Goal: Information Seeking & Learning: Compare options

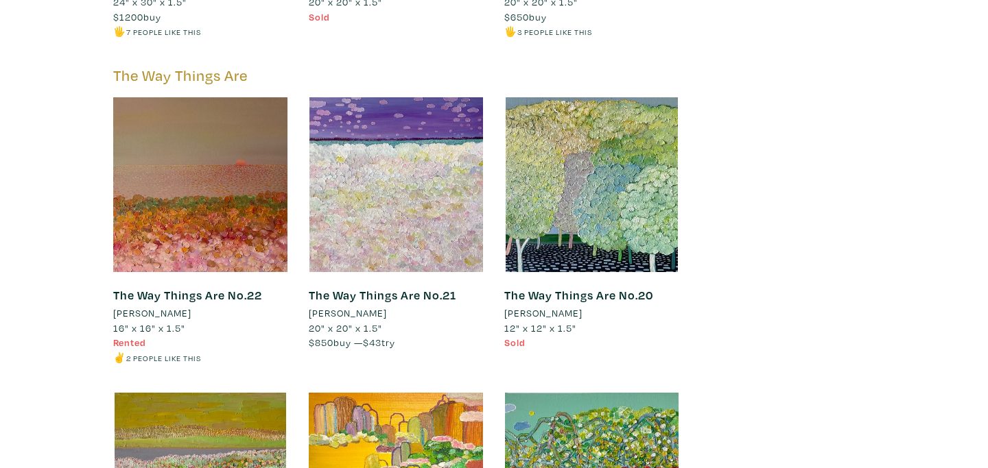
scroll to position [3438, 0]
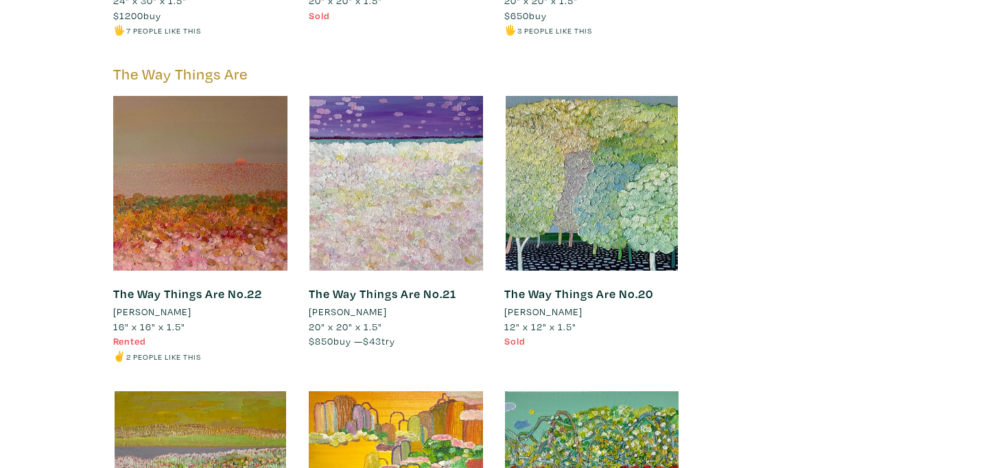
click at [215, 286] on link "The Way Things Are No.22" at bounding box center [187, 294] width 149 height 16
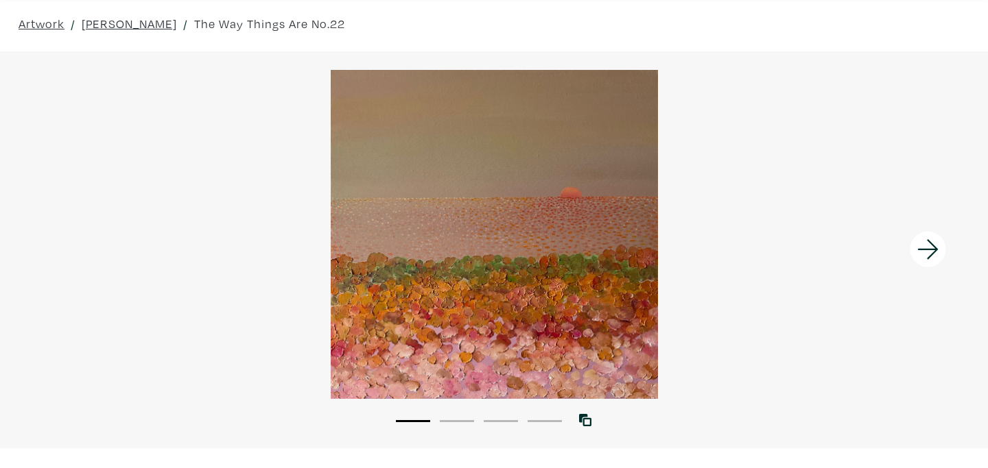
scroll to position [47, 0]
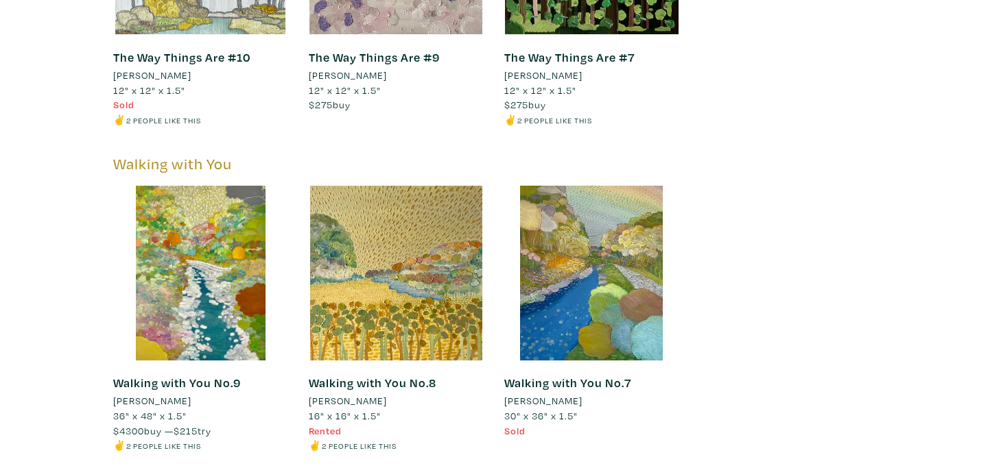
scroll to position [4580, 0]
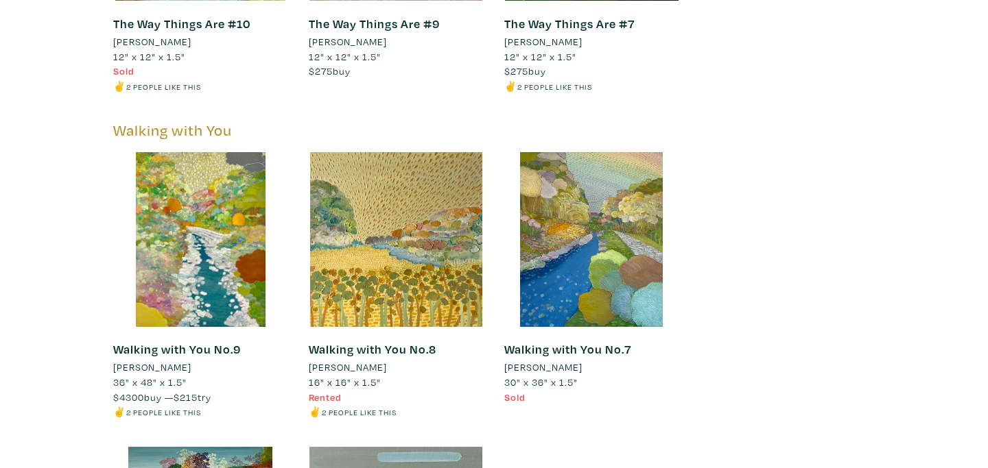
click at [400, 342] on link "Walking with You No.8" at bounding box center [373, 350] width 128 height 16
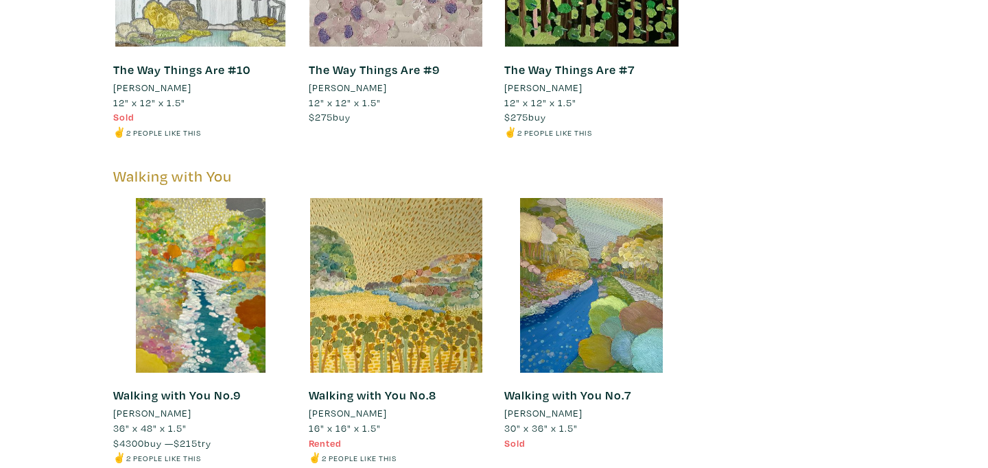
scroll to position [4535, 0]
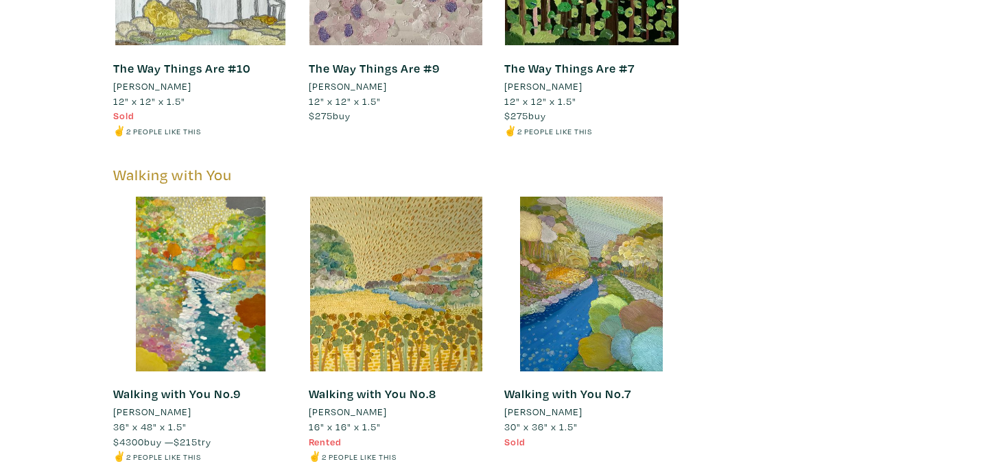
click at [350, 386] on link "Walking with You No.8" at bounding box center [373, 394] width 128 height 16
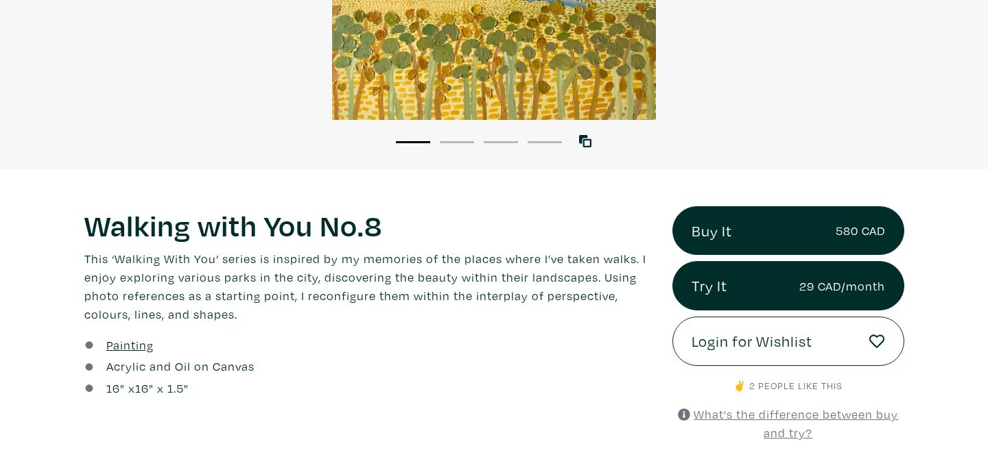
scroll to position [329, 0]
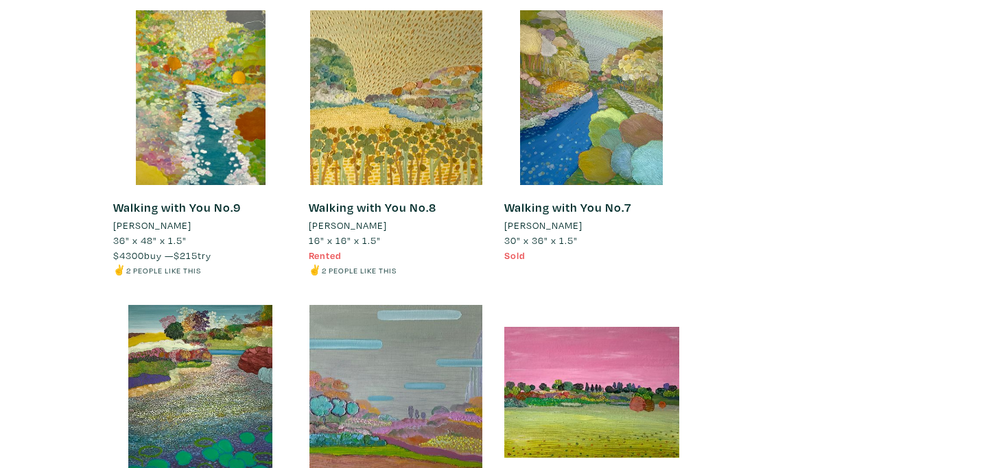
scroll to position [4724, 0]
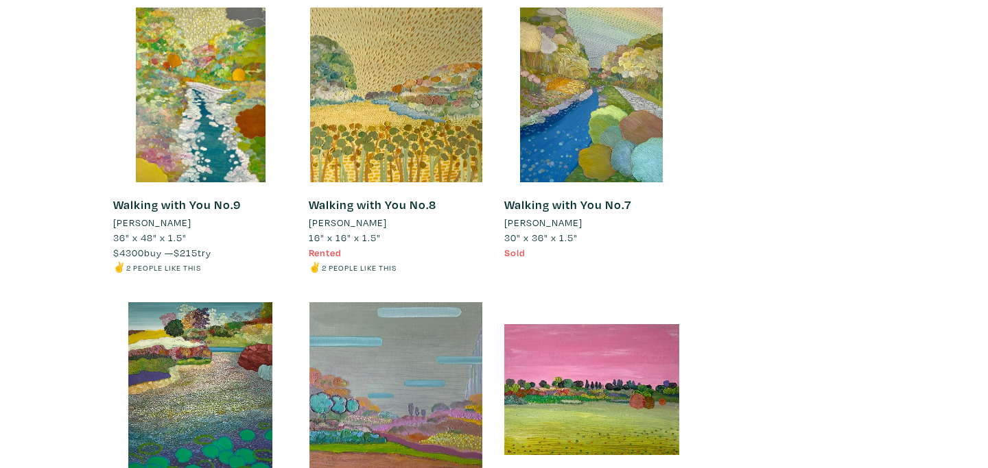
click at [563, 197] on link "Walking with You No.7" at bounding box center [567, 205] width 127 height 16
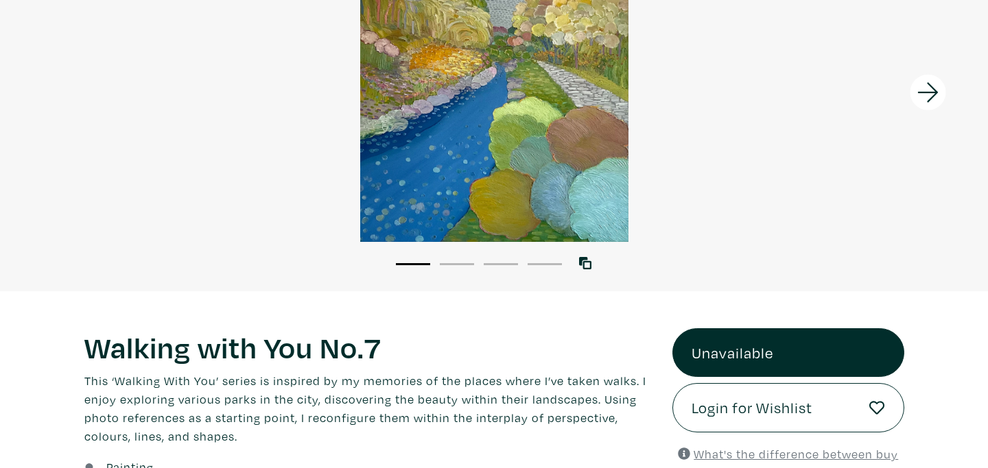
scroll to position [202, 0]
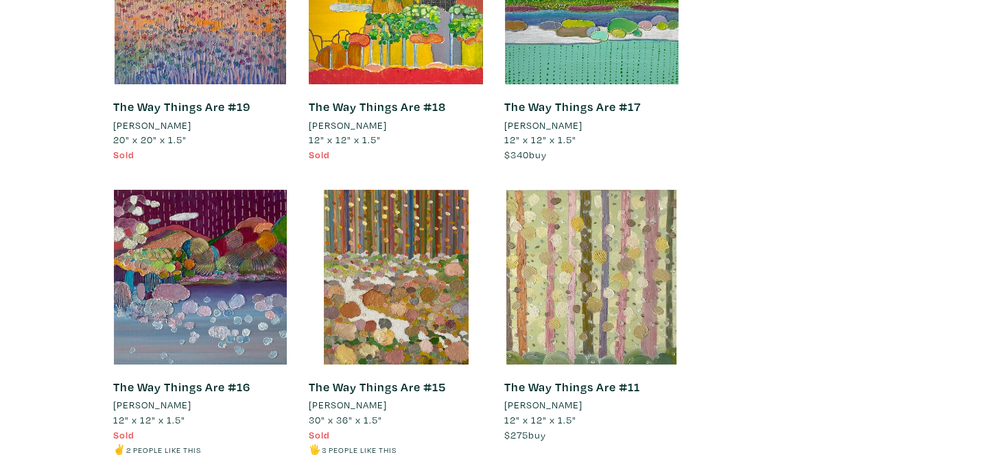
scroll to position [3914, 0]
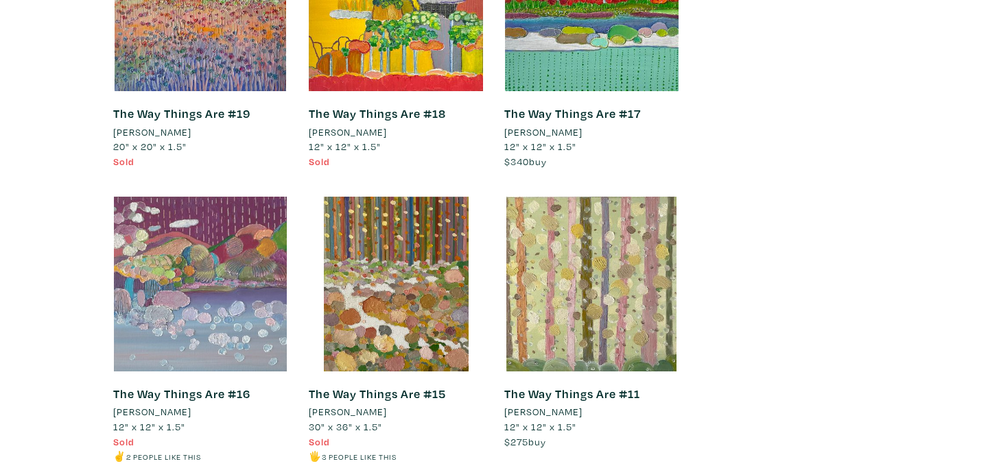
click at [198, 334] on div at bounding box center [200, 284] width 175 height 175
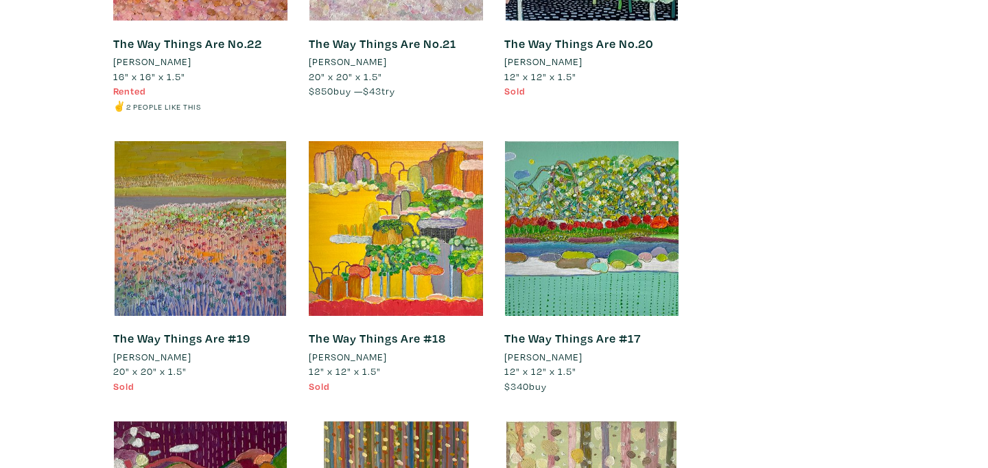
scroll to position [3670, 0]
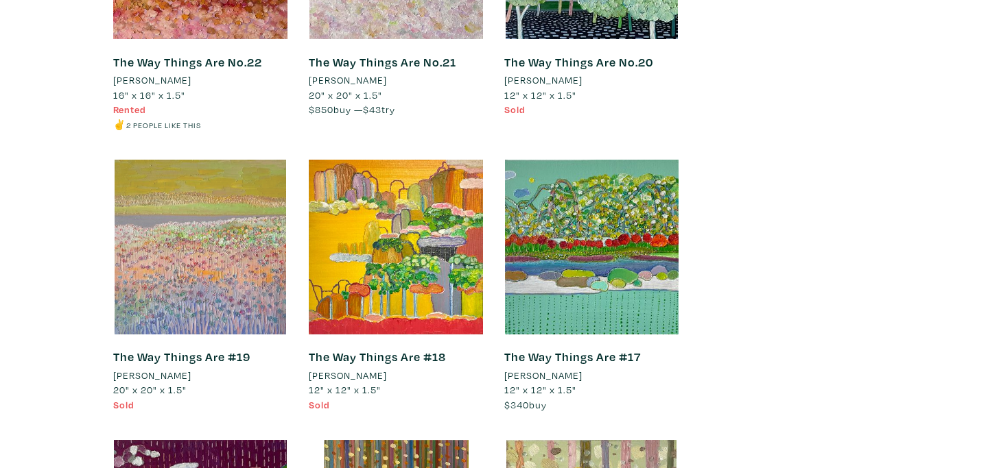
click at [202, 303] on div at bounding box center [200, 247] width 175 height 175
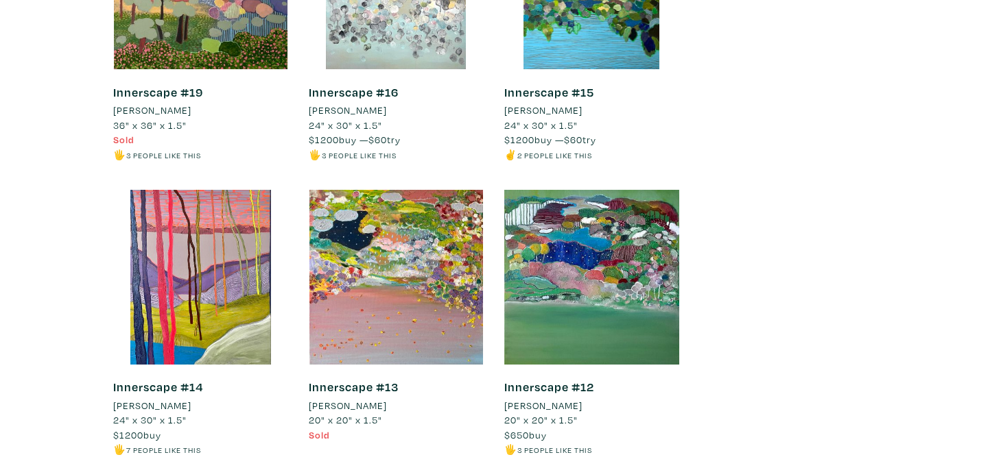
scroll to position [3021, 0]
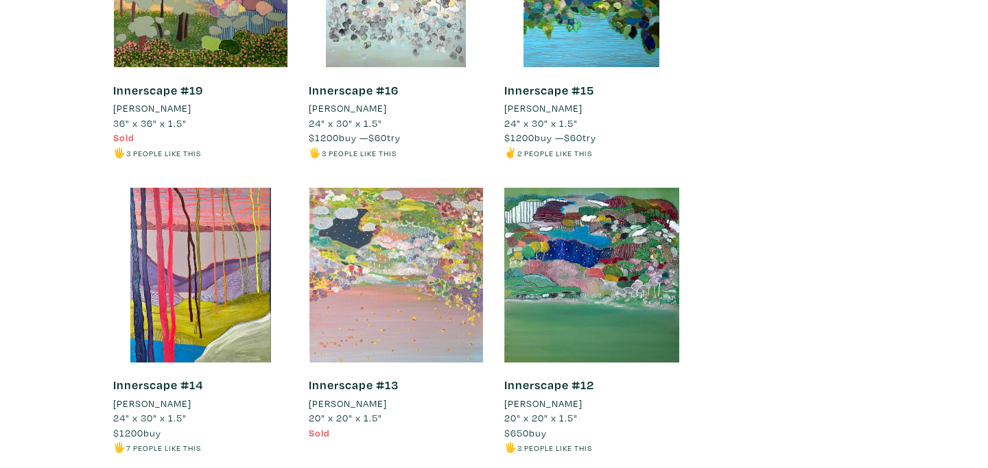
click at [437, 233] on div at bounding box center [396, 275] width 175 height 175
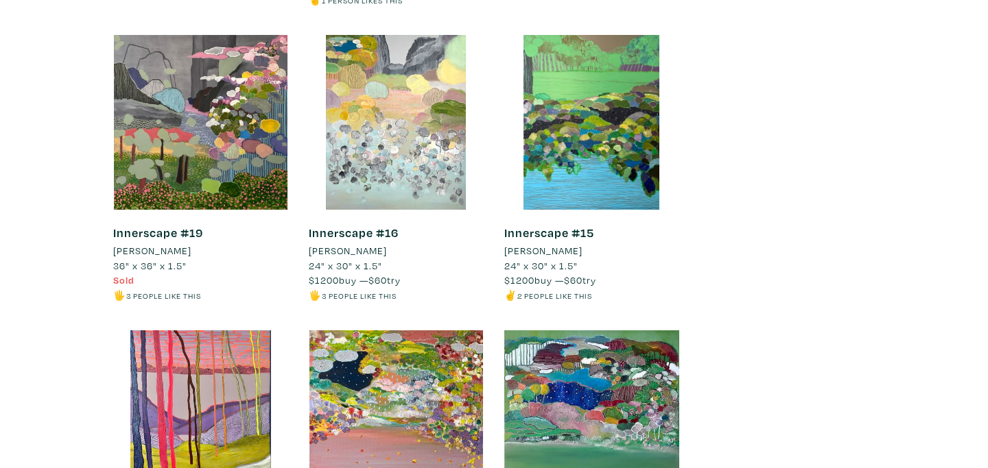
scroll to position [2879, 0]
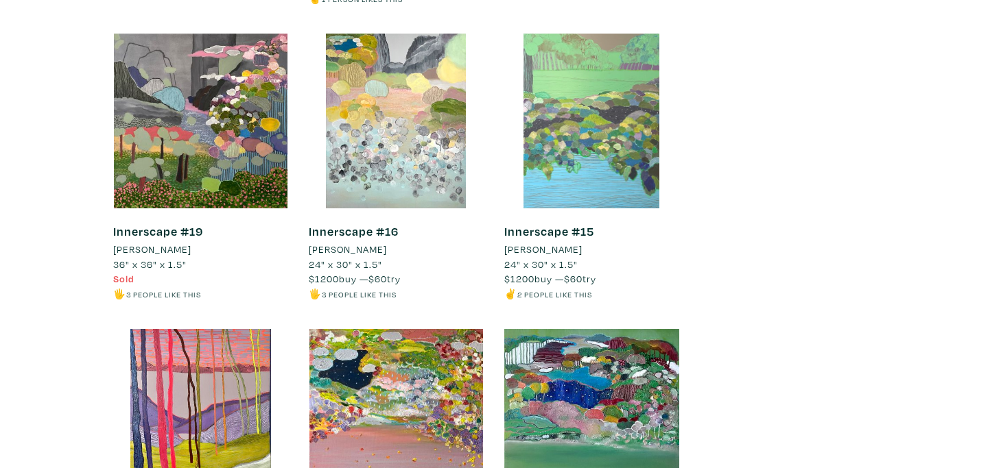
click at [594, 156] on div at bounding box center [591, 121] width 175 height 175
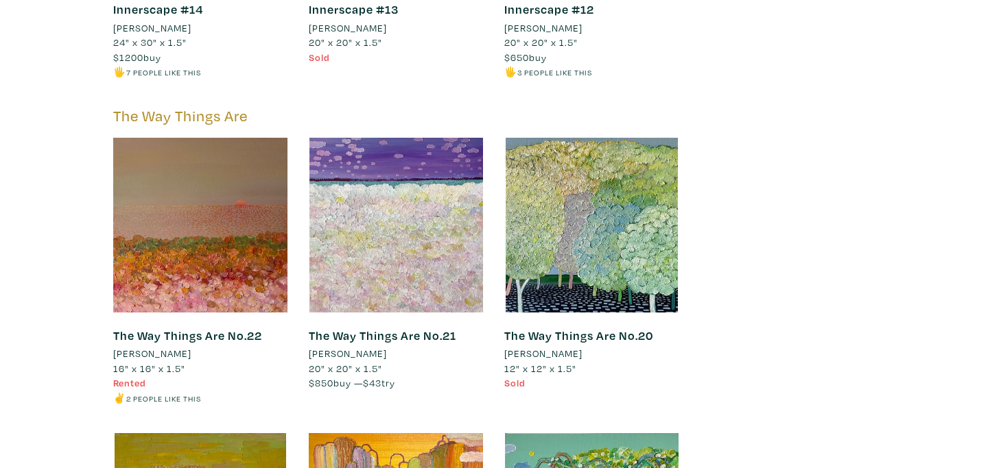
scroll to position [3394, 0]
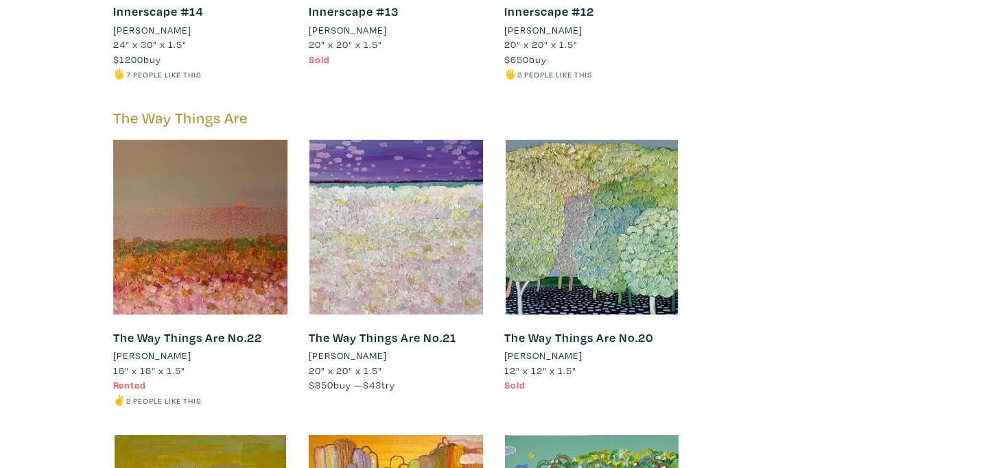
click at [219, 330] on link "The Way Things Are No.22" at bounding box center [187, 338] width 149 height 16
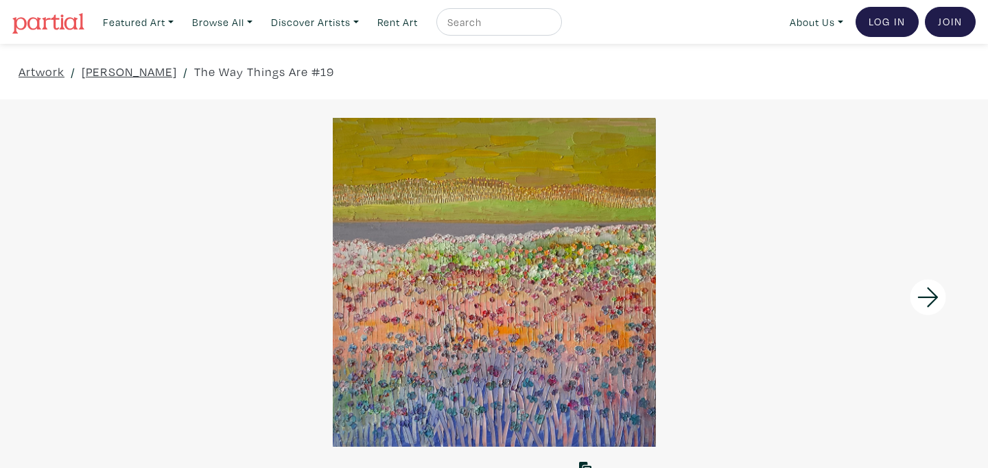
click at [933, 300] on icon at bounding box center [927, 298] width 21 height 20
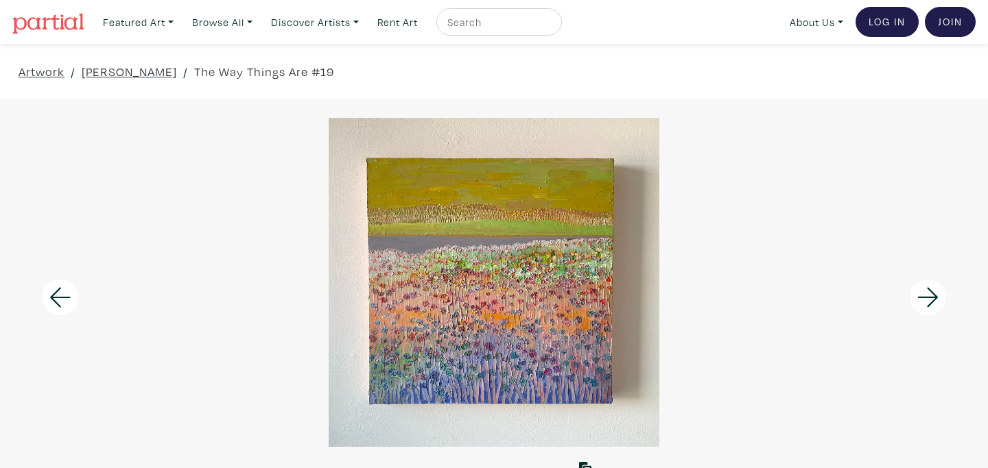
click at [933, 300] on icon at bounding box center [927, 298] width 21 height 20
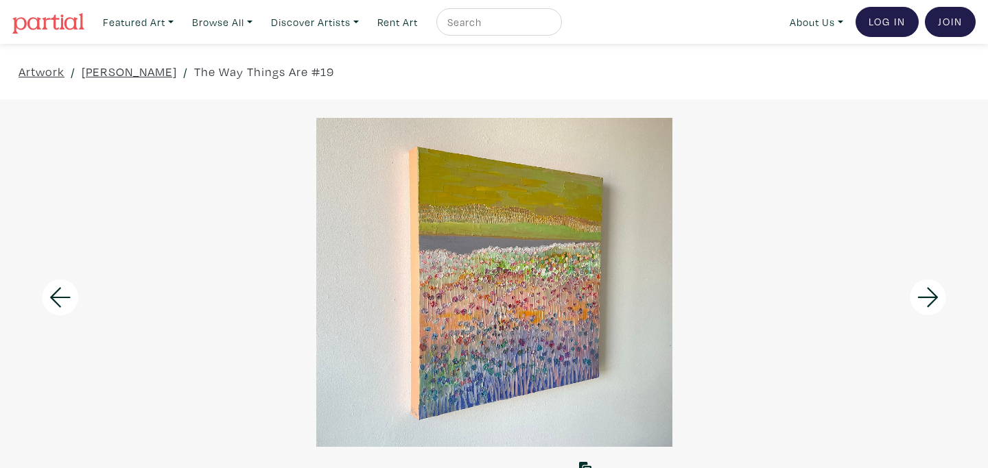
click at [934, 300] on icon at bounding box center [927, 298] width 21 height 20
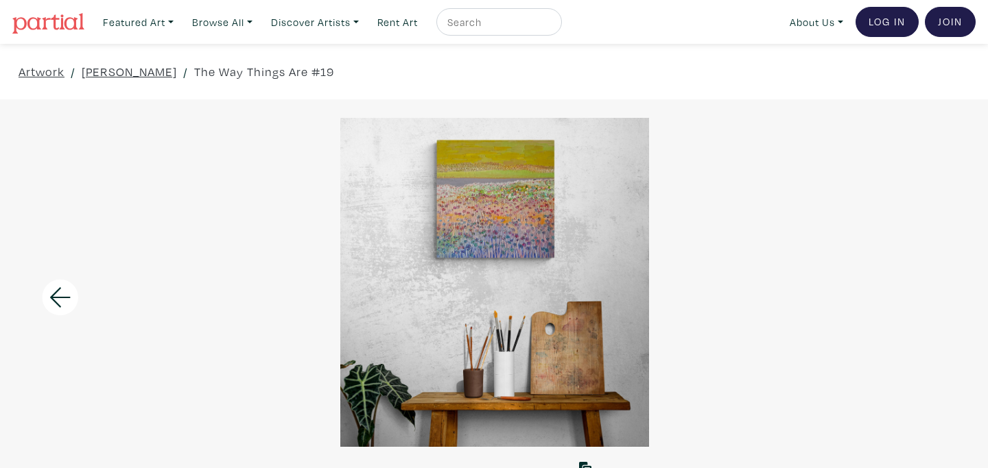
click at [935, 300] on div at bounding box center [495, 282] width 988 height 329
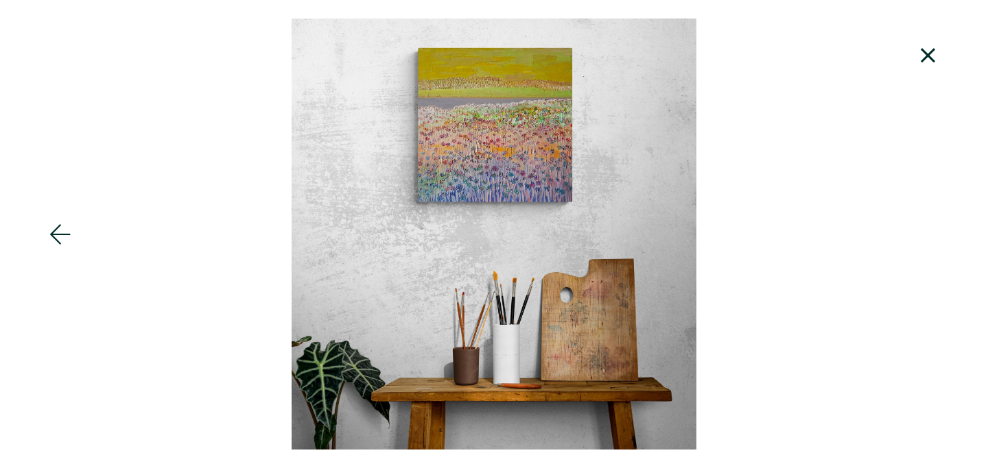
click at [934, 53] on icon at bounding box center [928, 55] width 47 height 37
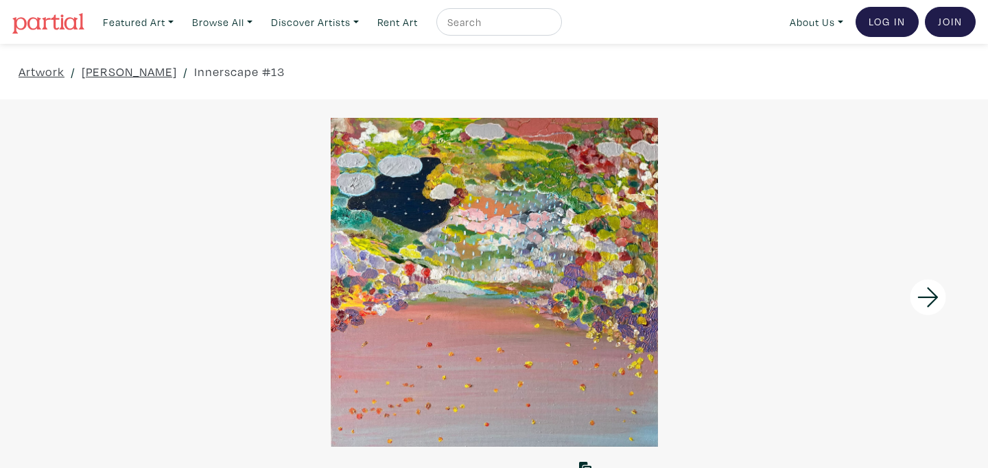
click at [932, 299] on icon at bounding box center [928, 297] width 47 height 37
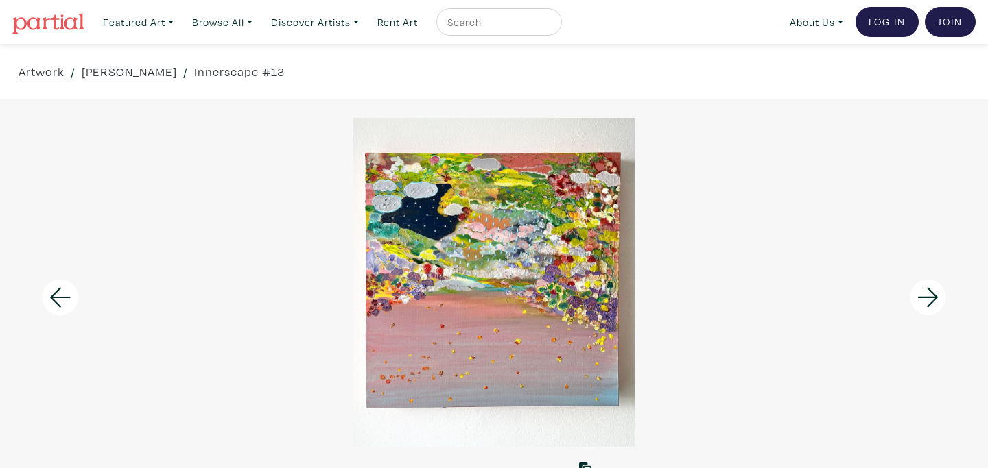
click at [933, 300] on icon at bounding box center [927, 298] width 21 height 20
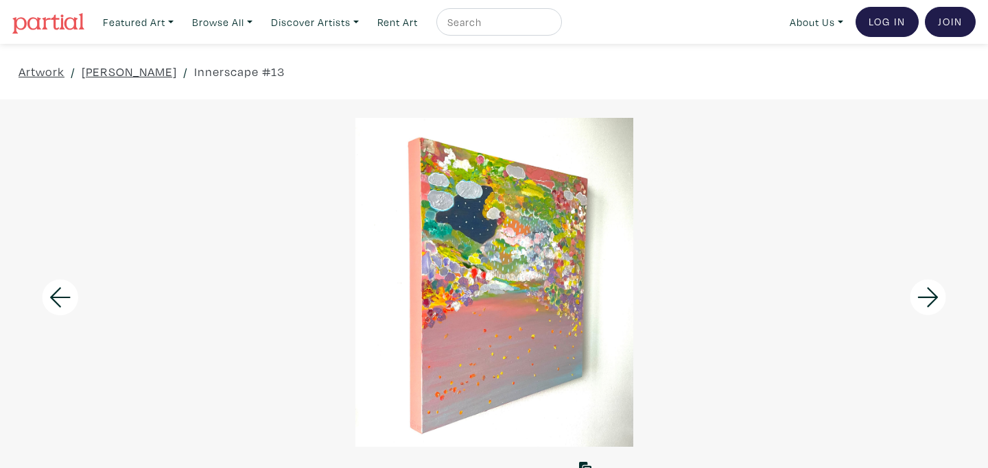
click at [933, 300] on icon at bounding box center [927, 298] width 21 height 20
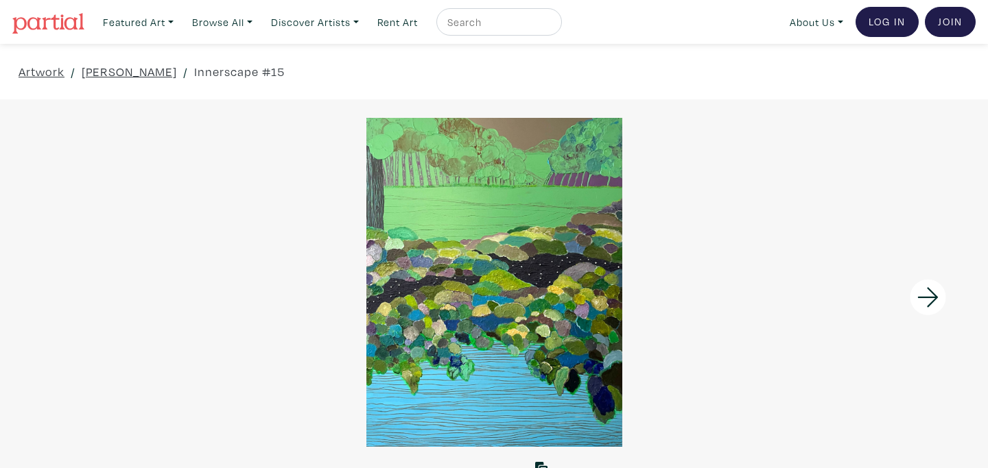
click at [930, 298] on icon at bounding box center [927, 298] width 21 height 20
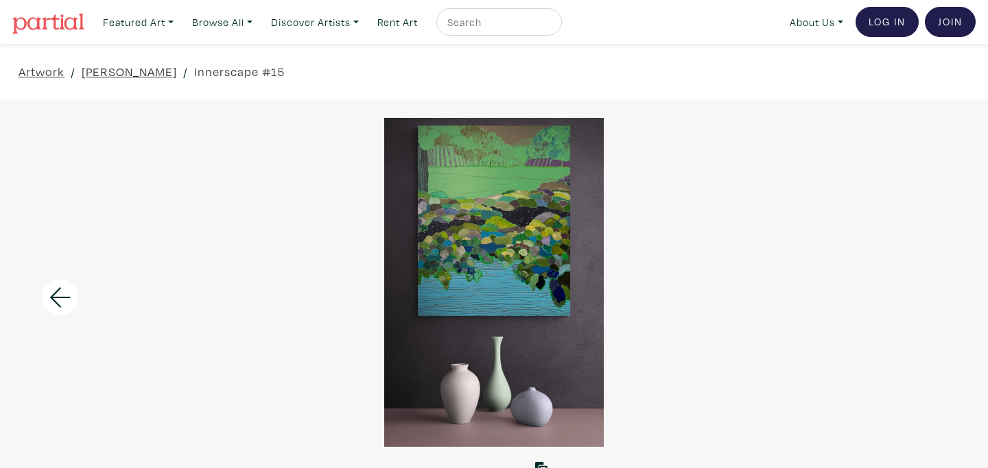
click at [930, 298] on div at bounding box center [494, 282] width 988 height 329
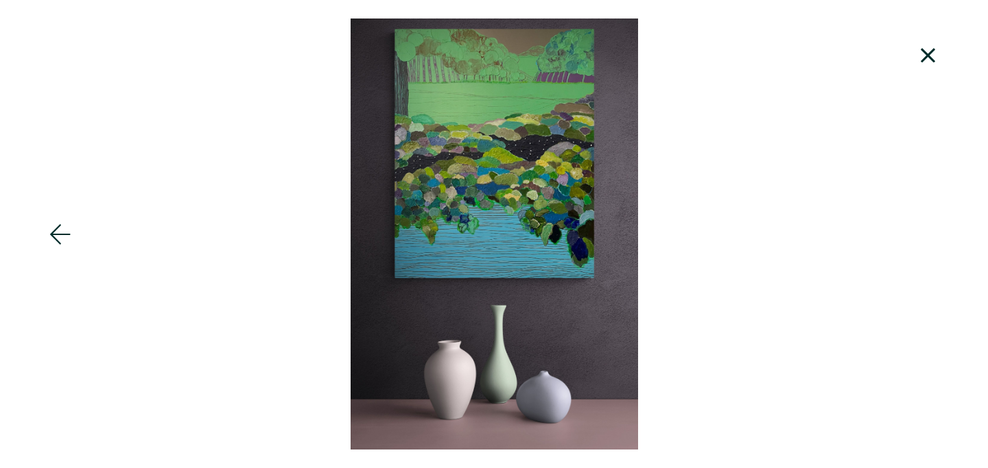
click at [927, 55] on icon at bounding box center [927, 55] width 14 height 14
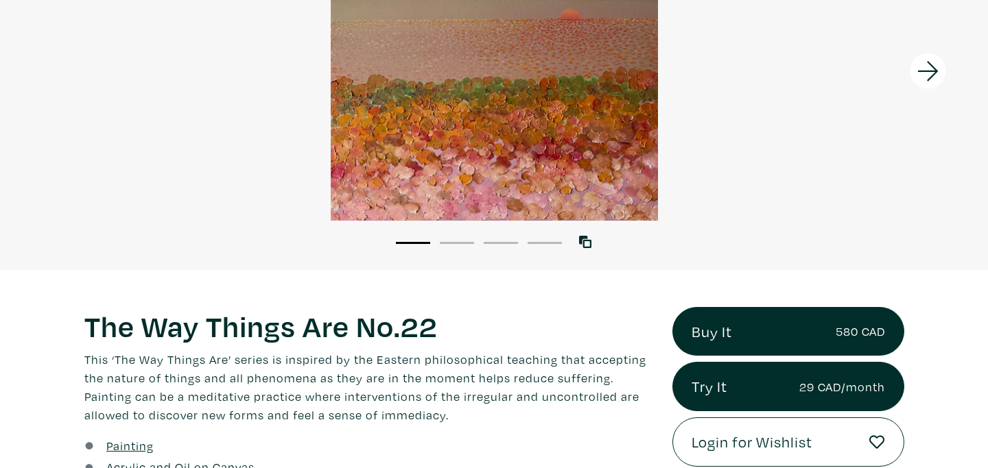
scroll to position [223, 0]
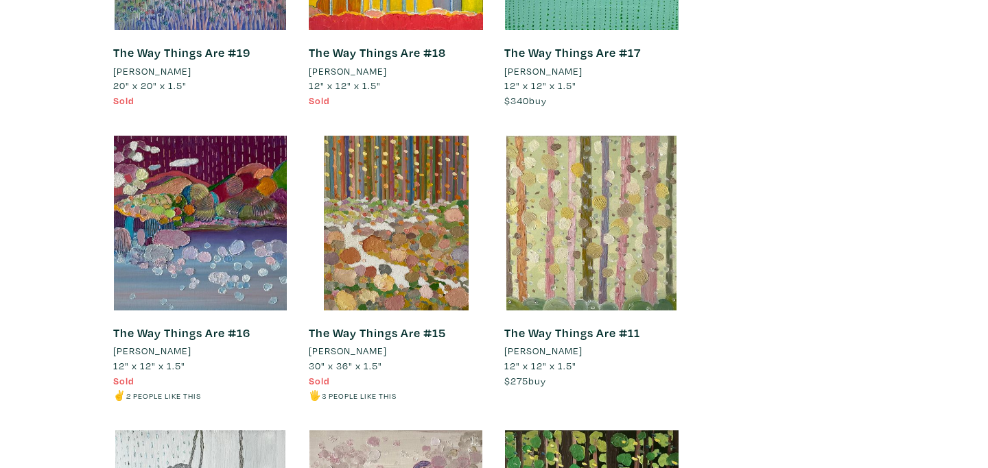
scroll to position [3973, 0]
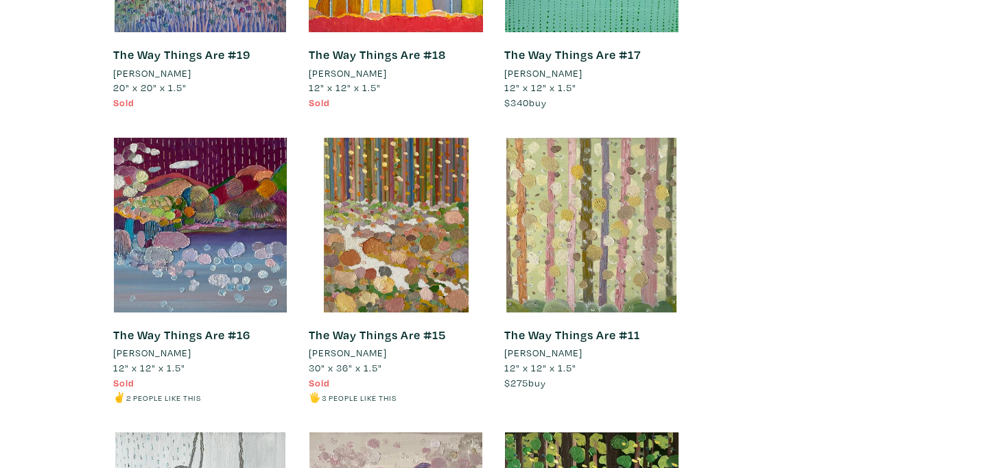
click at [371, 327] on link "The Way Things Are #15" at bounding box center [377, 335] width 137 height 16
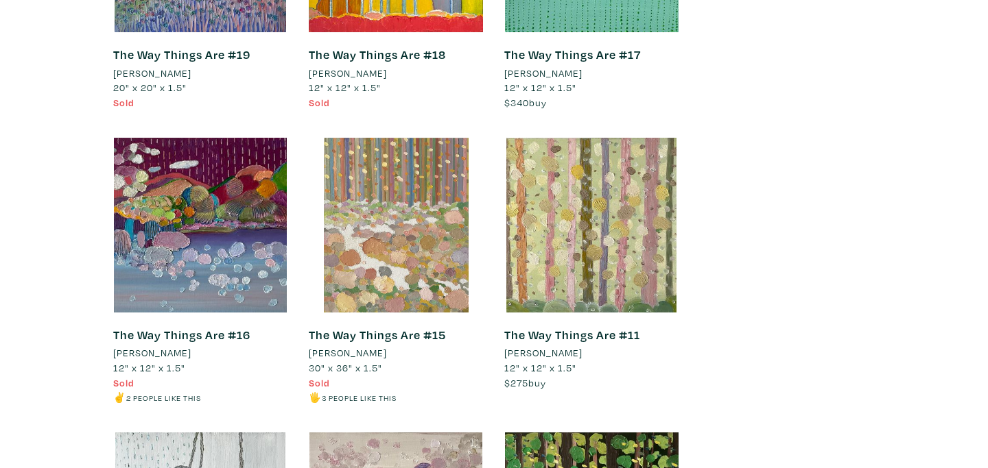
click at [384, 256] on div at bounding box center [396, 225] width 175 height 175
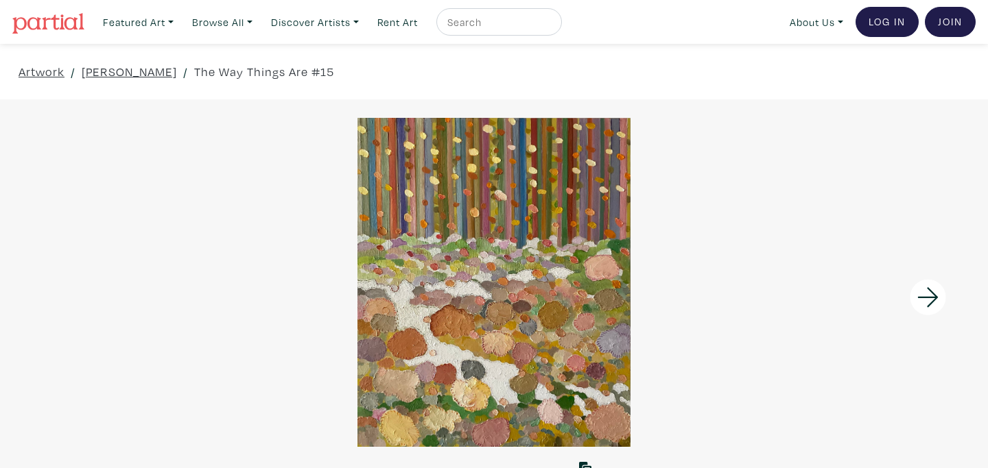
click at [933, 300] on icon at bounding box center [928, 297] width 47 height 37
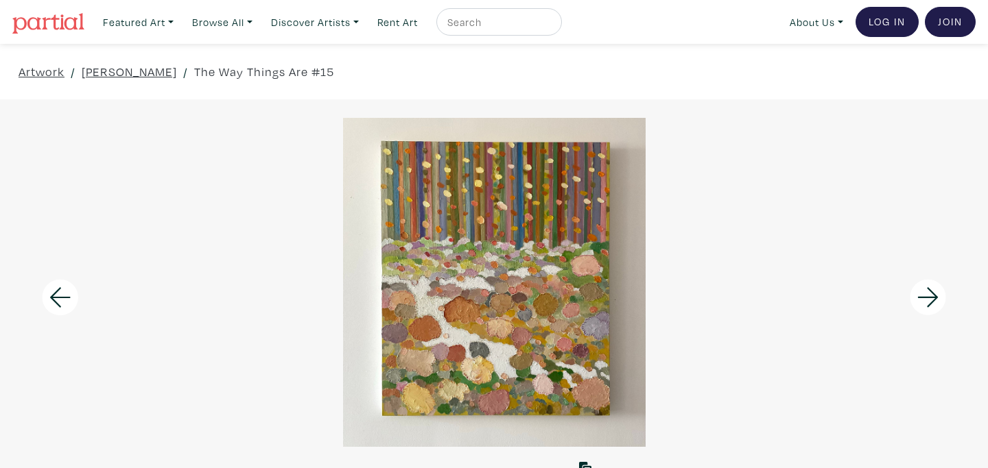
click at [933, 300] on icon at bounding box center [927, 298] width 21 height 20
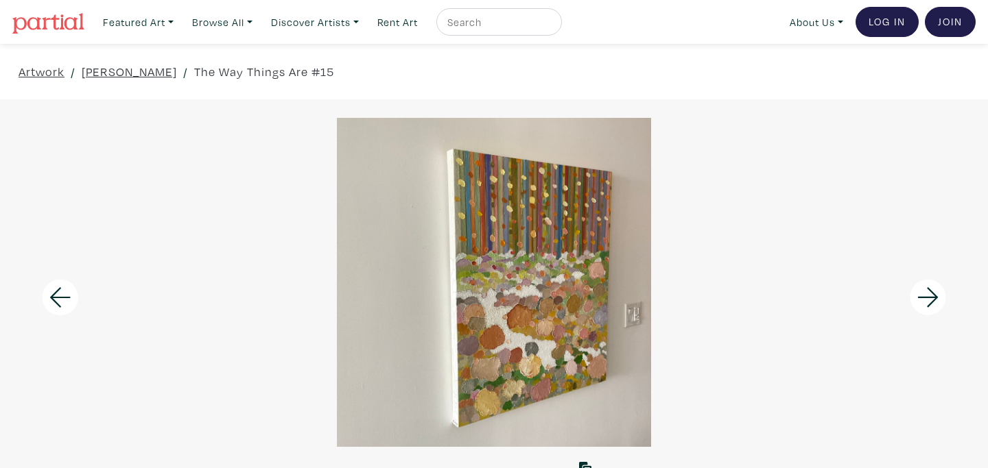
click at [933, 300] on icon at bounding box center [927, 298] width 21 height 20
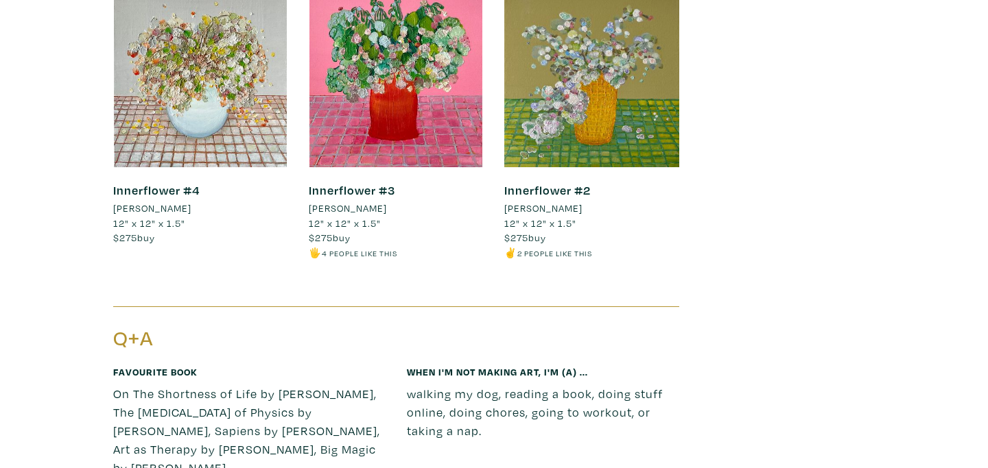
scroll to position [5663, 0]
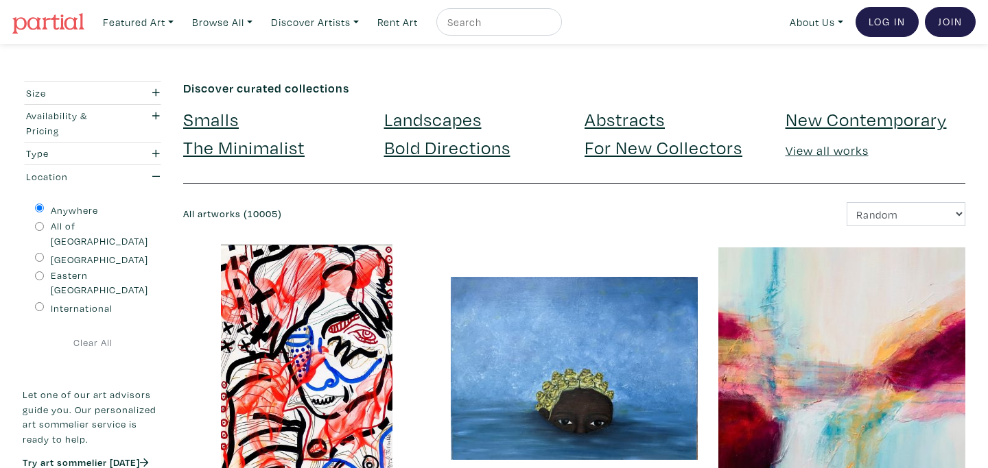
click at [855, 119] on link "New Contemporary" at bounding box center [865, 119] width 161 height 24
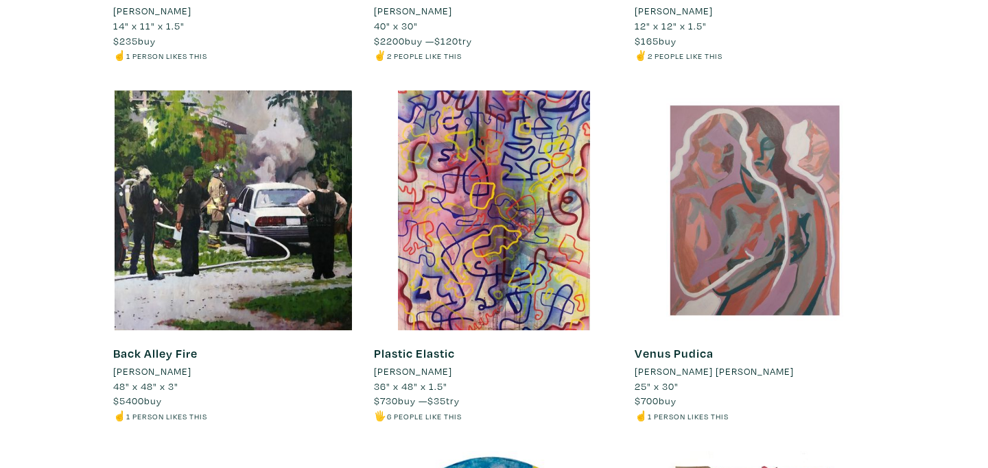
scroll to position [10289, 0]
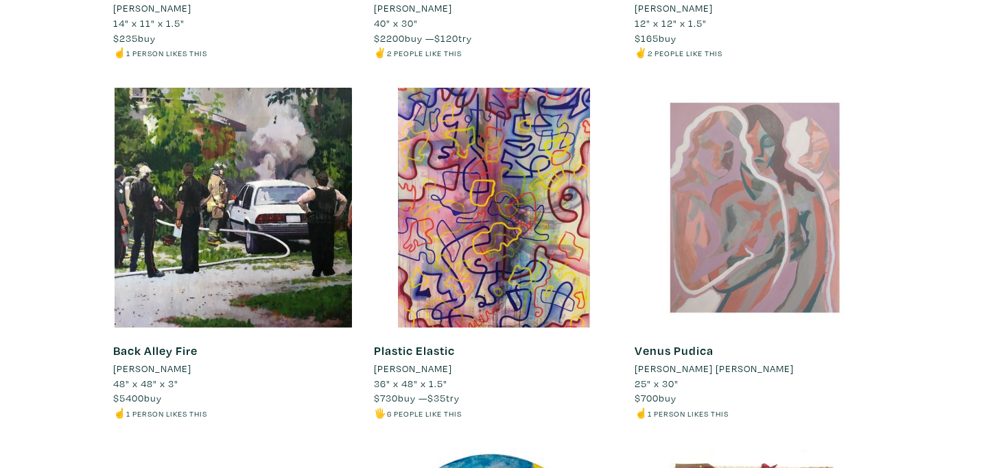
click at [729, 257] on div at bounding box center [754, 208] width 240 height 240
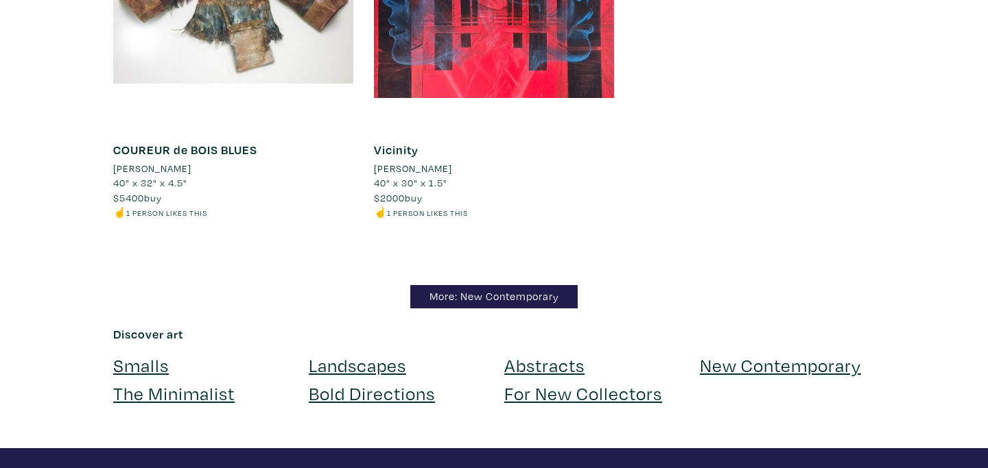
scroll to position [13360, 0]
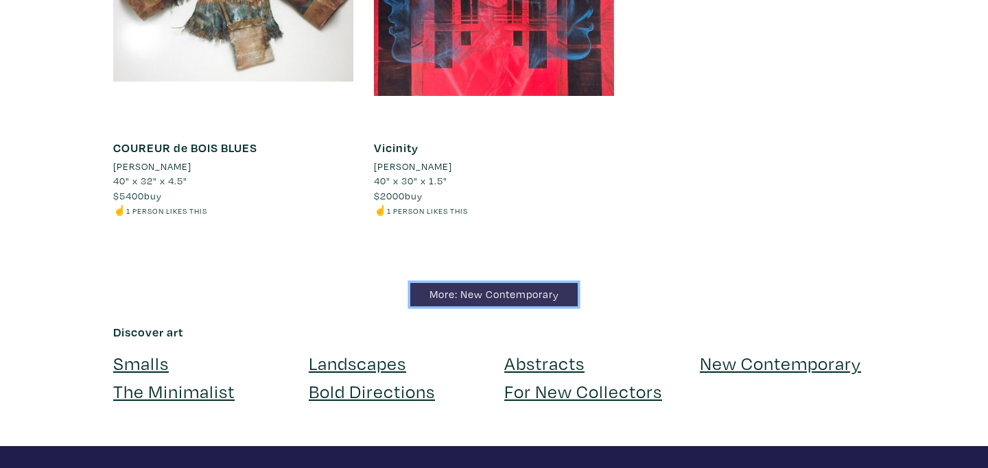
click at [501, 283] on link "More: New Contemporary" at bounding box center [493, 295] width 167 height 24
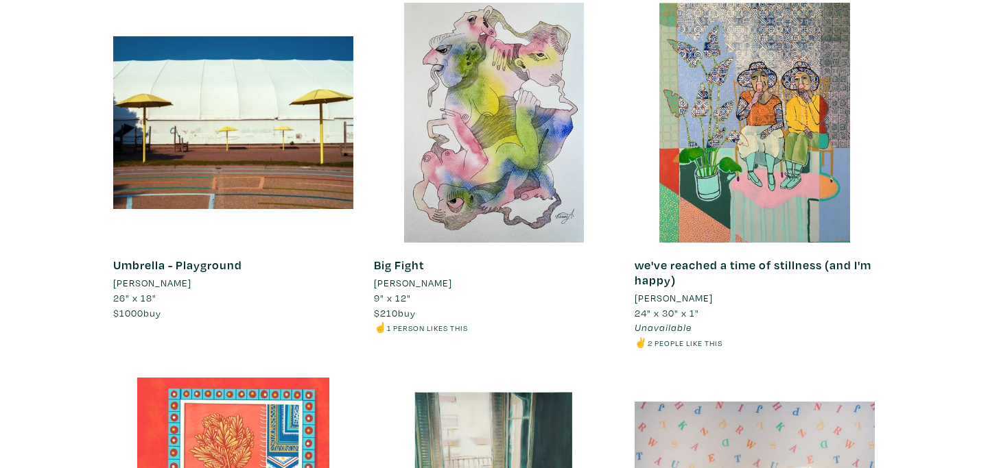
scroll to position [7510, 0]
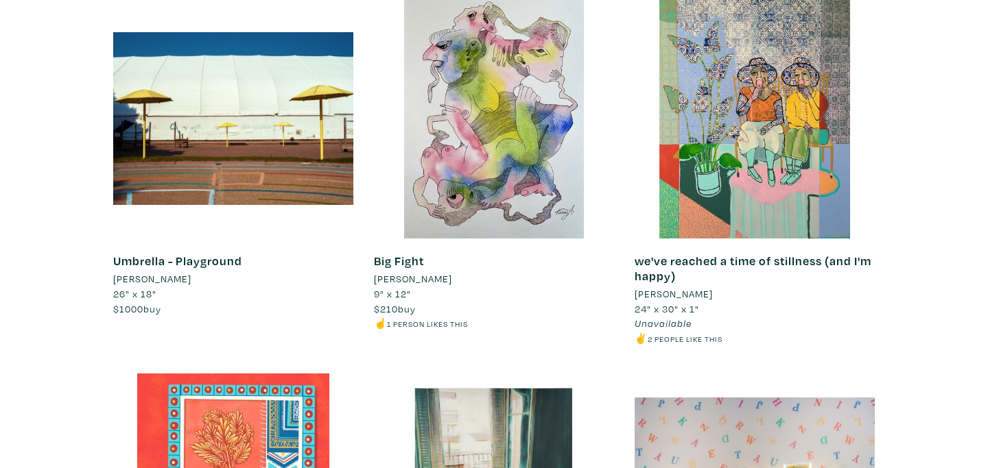
click at [732, 253] on link "we've reached a time of stillness (and I'm happy)" at bounding box center [752, 268] width 237 height 31
click at [656, 334] on small "2 people like this" at bounding box center [684, 339] width 75 height 10
click at [689, 253] on link "we've reached a time of stillness (and I'm happy)" at bounding box center [752, 268] width 237 height 31
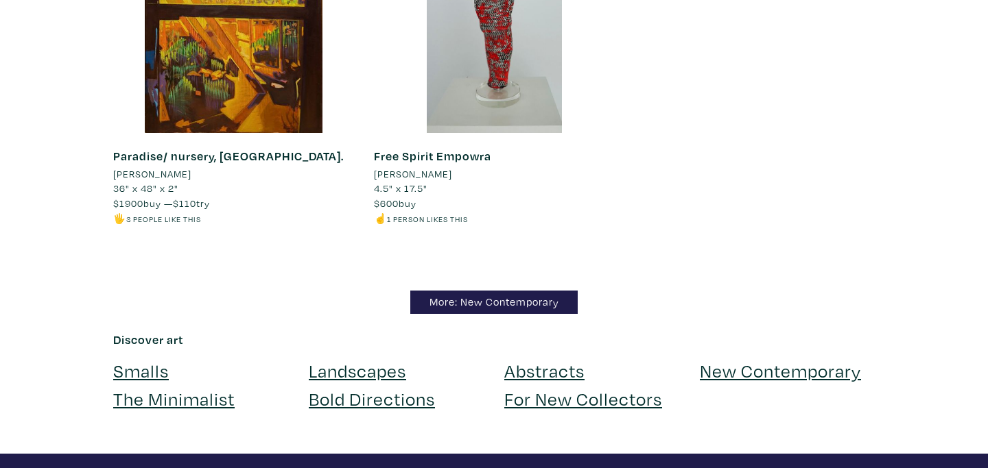
scroll to position [15934, 0]
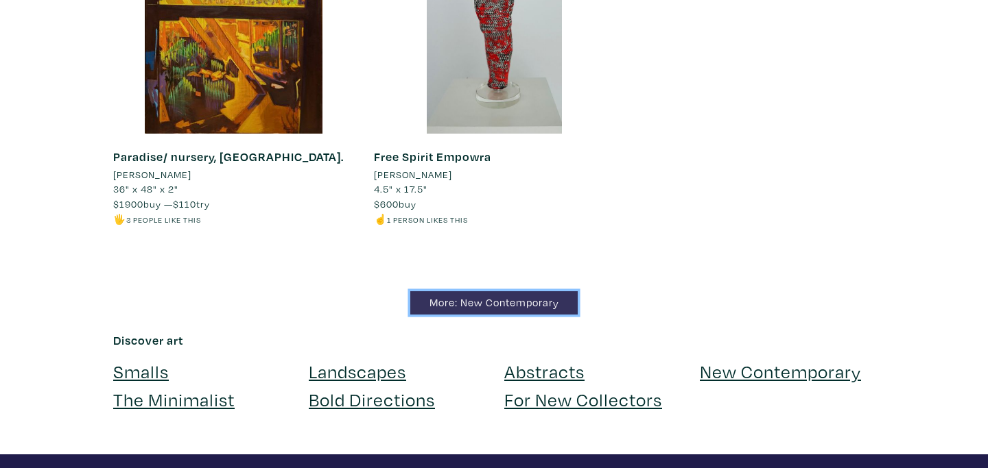
click at [486, 292] on link "More: New Contemporary" at bounding box center [493, 304] width 167 height 24
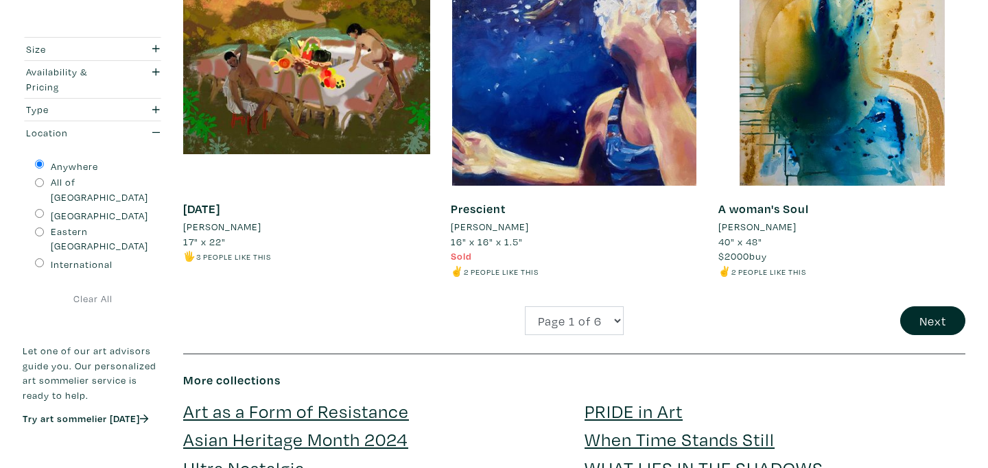
scroll to position [2894, 0]
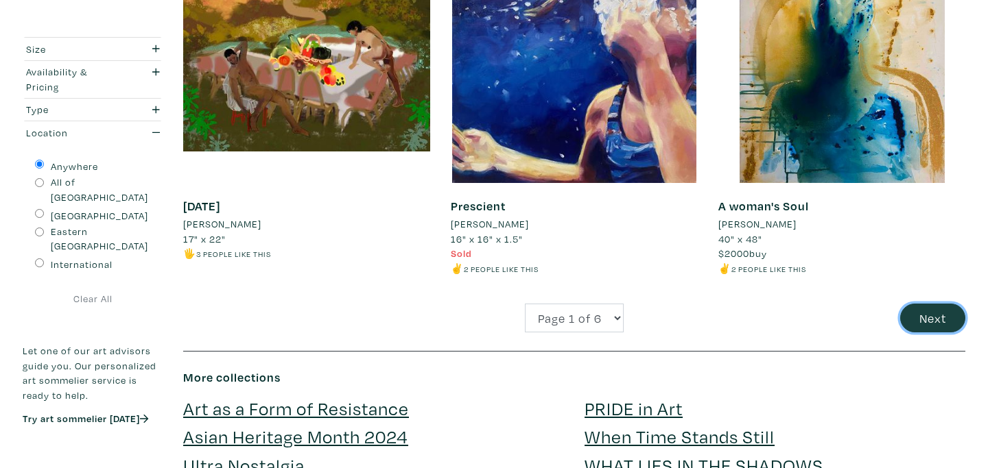
click at [928, 325] on button "Next" at bounding box center [932, 318] width 65 height 29
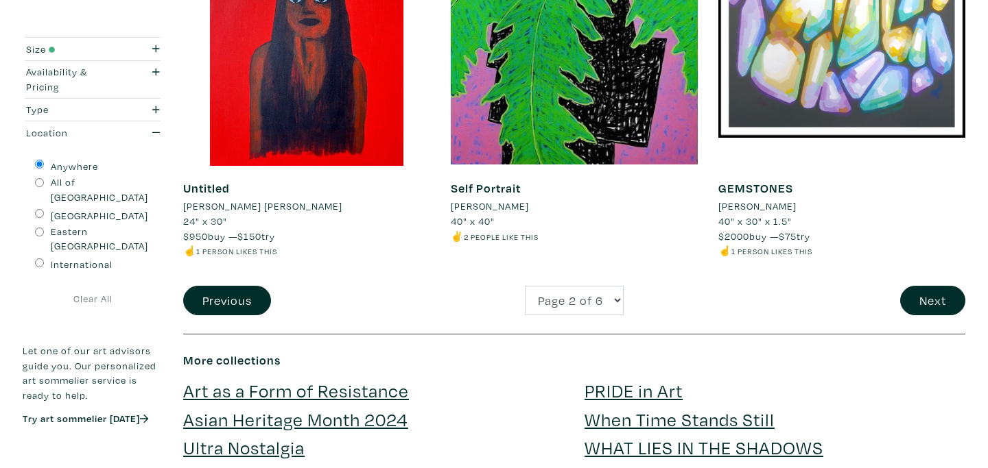
scroll to position [2901, 0]
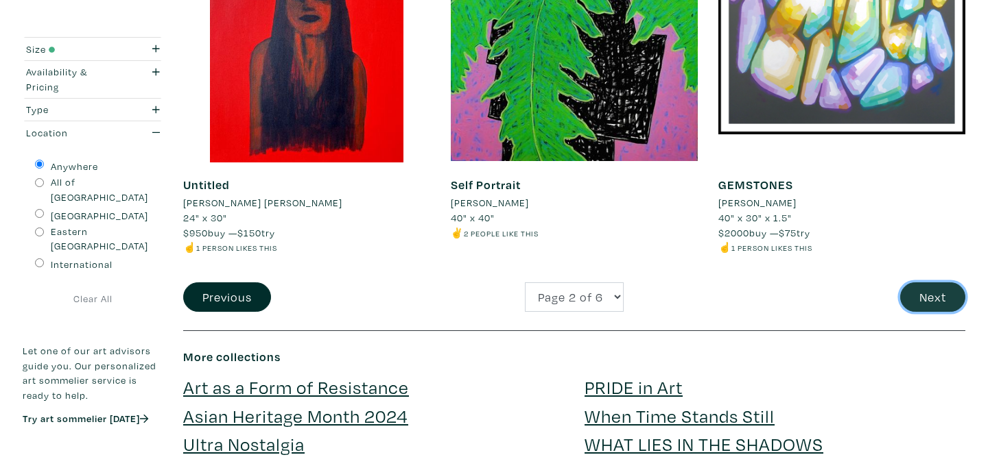
click at [933, 294] on button "Next" at bounding box center [932, 297] width 65 height 29
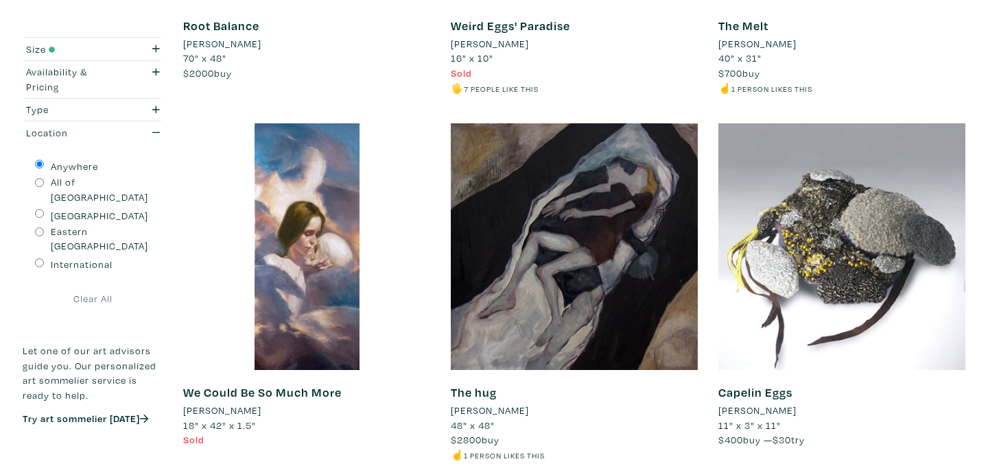
scroll to position [1966, 0]
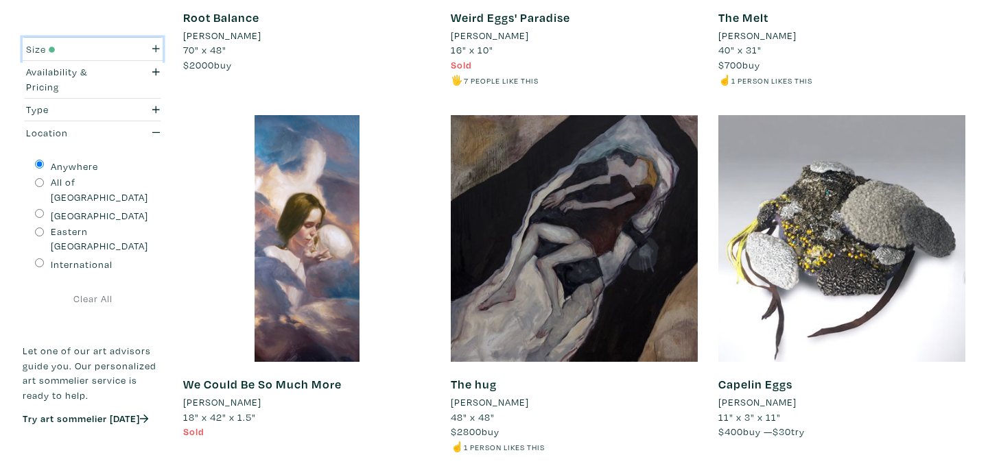
click at [157, 45] on icon "button" at bounding box center [156, 49] width 8 height 10
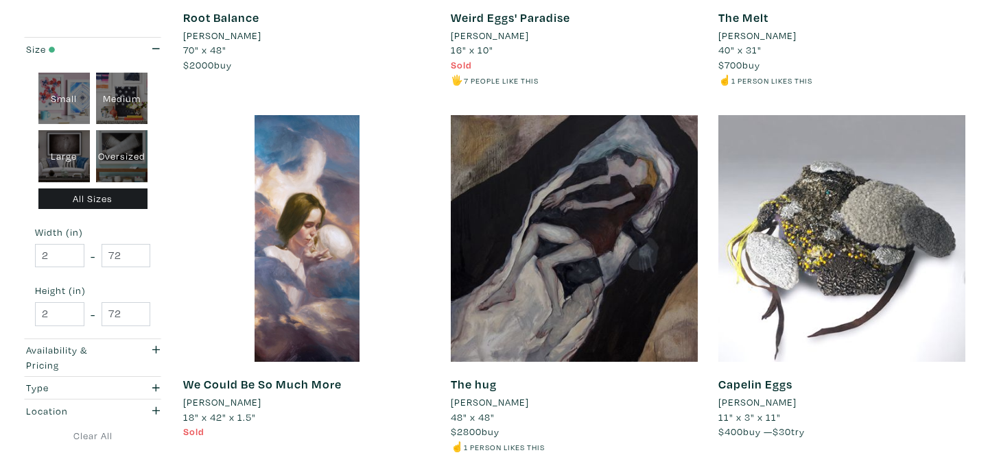
click at [118, 107] on div "Medium" at bounding box center [121, 99] width 51 height 52
type input "16"
type input "28"
type input "16"
type input "28"
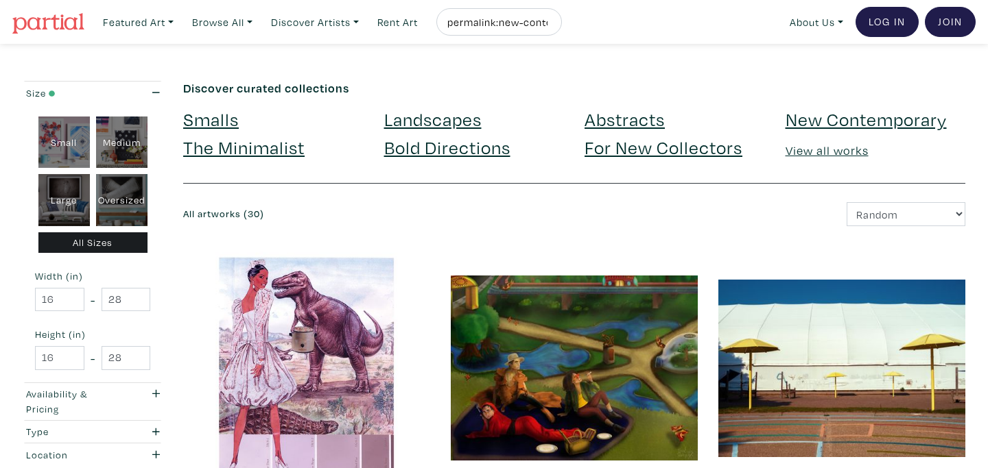
click at [612, 115] on link "Abstracts" at bounding box center [624, 119] width 80 height 24
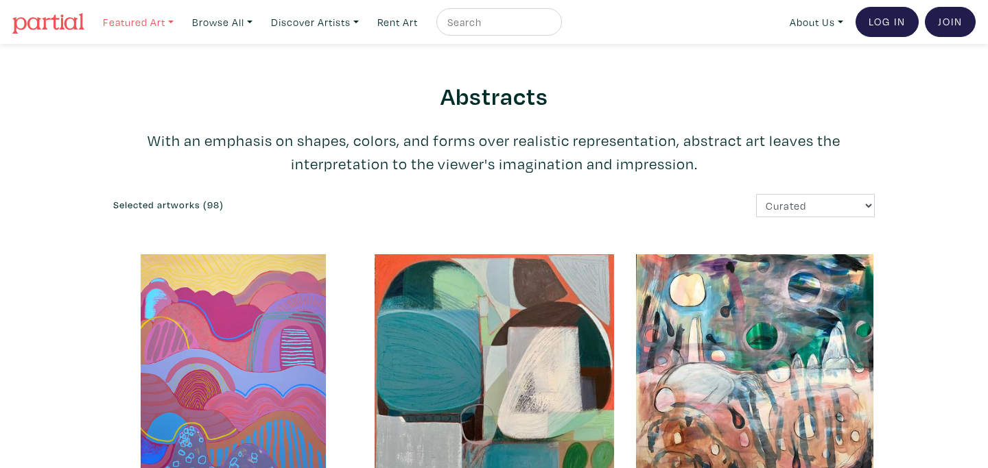
click at [160, 21] on link "Featured Art" at bounding box center [138, 22] width 83 height 28
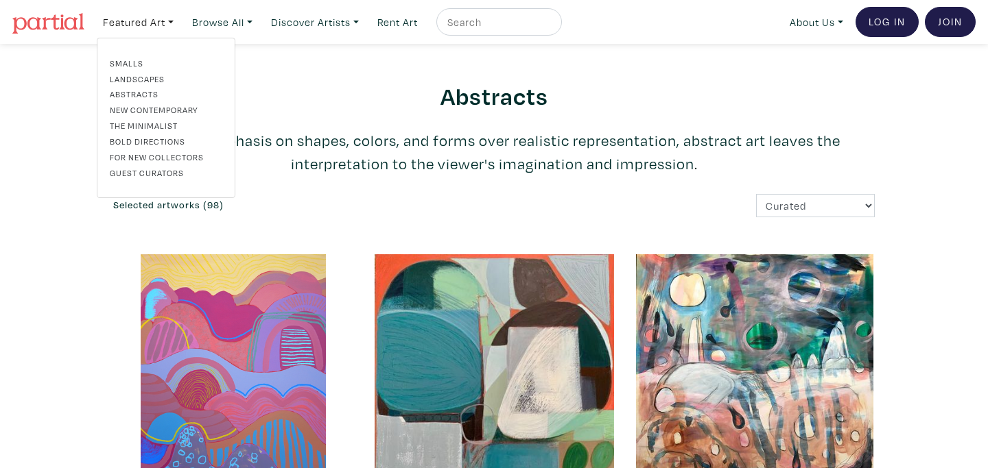
click at [153, 124] on link "The Minimalist" at bounding box center [166, 125] width 112 height 12
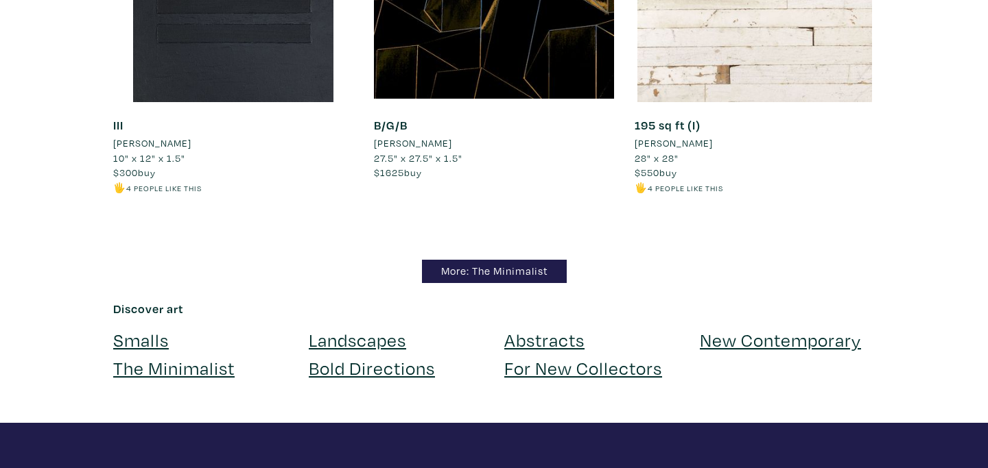
scroll to position [11928, 0]
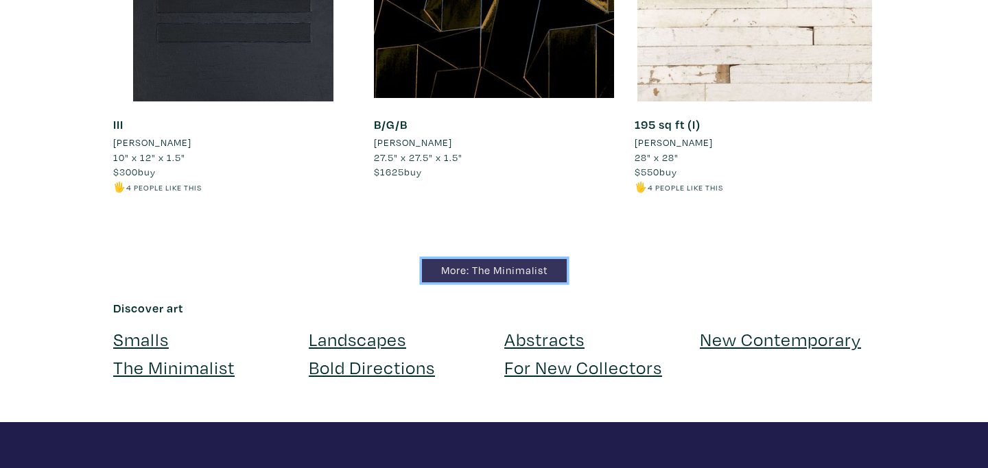
click at [497, 280] on link "More: The Minimalist" at bounding box center [494, 271] width 145 height 24
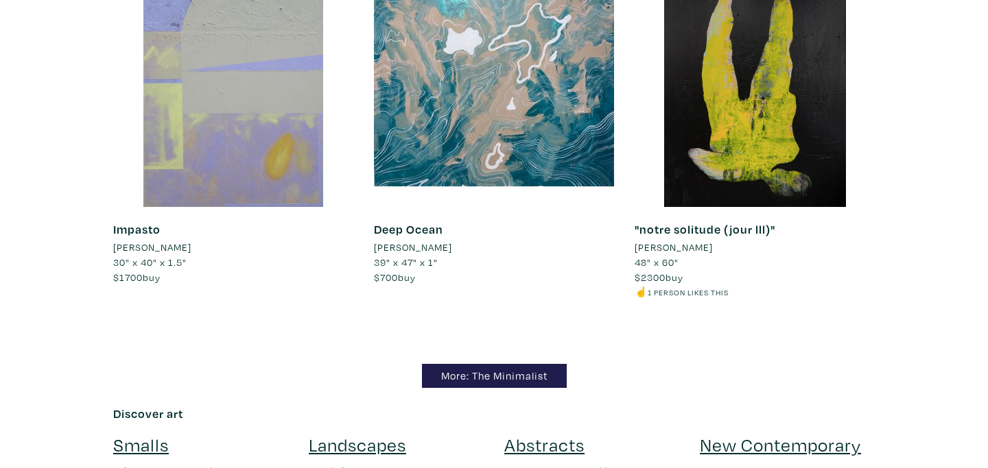
scroll to position [9405, 0]
